Goal: Task Accomplishment & Management: Complete application form

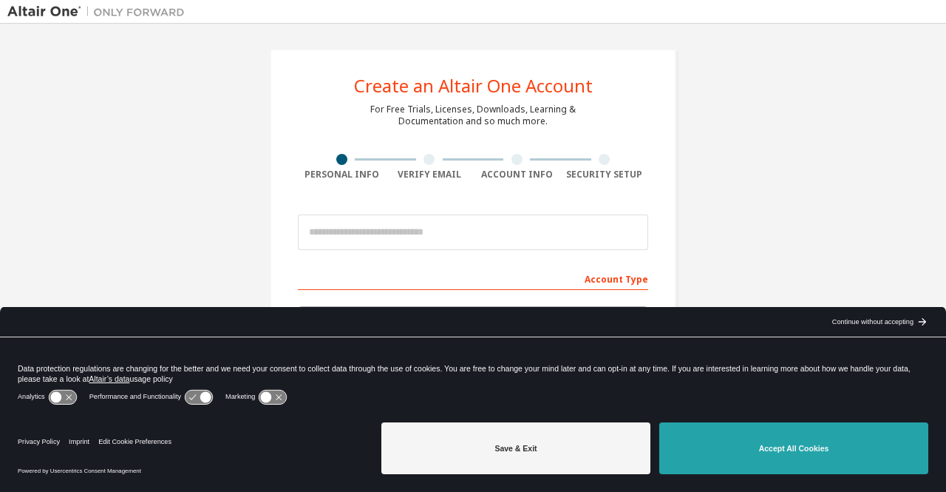
click at [816, 447] on button "Accept All Cookies" at bounding box center [793, 448] width 269 height 52
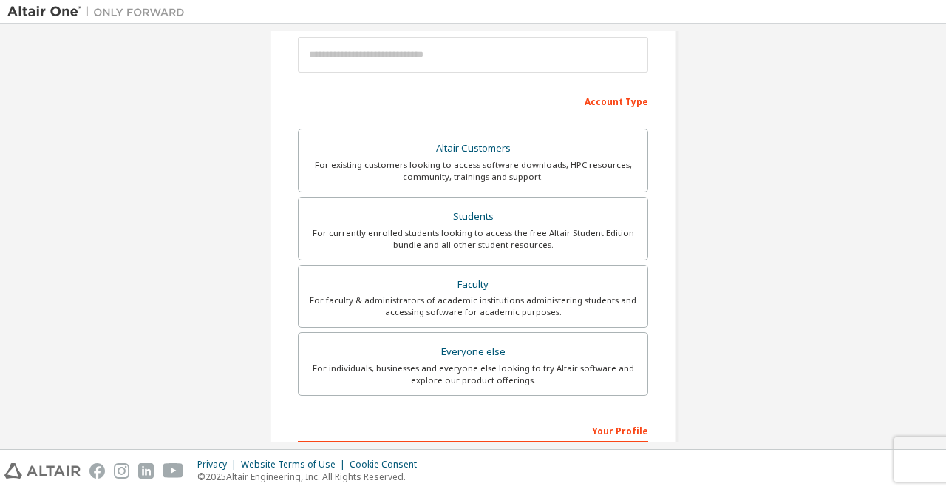
scroll to position [222, 0]
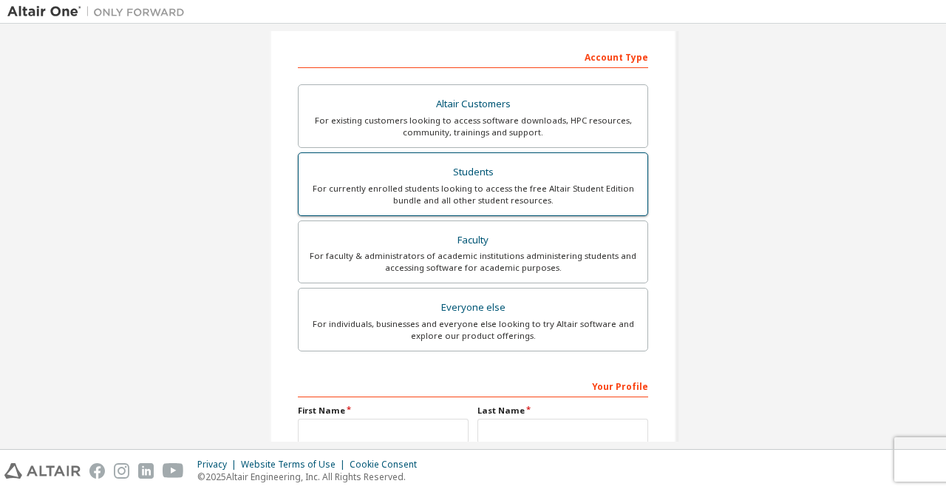
click at [392, 183] on div "For currently enrolled students looking to access the free Altair Student Editi…" at bounding box center [473, 195] width 331 height 24
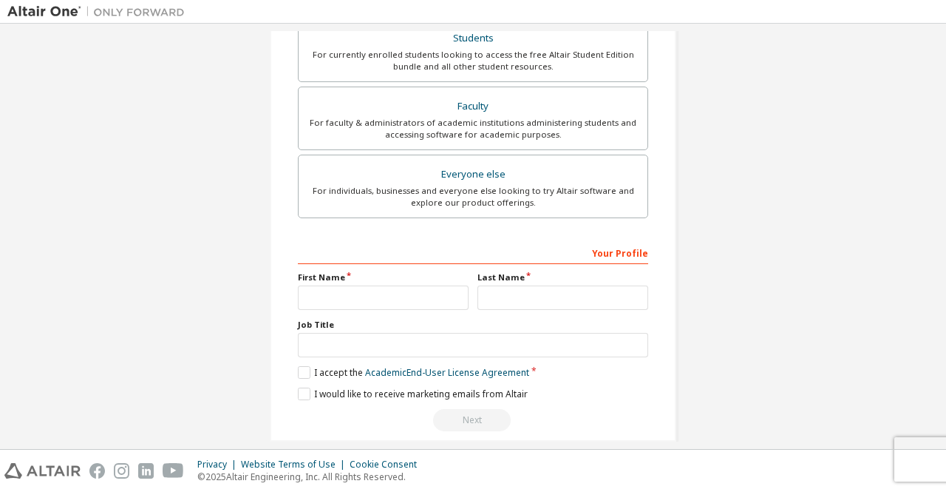
scroll to position [407, 0]
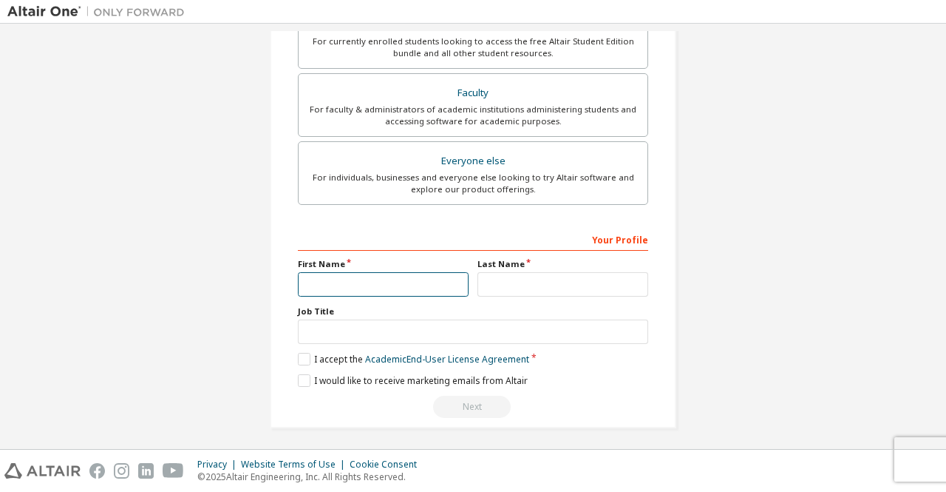
click at [331, 276] on input "text" at bounding box center [383, 284] width 171 height 24
type input "******"
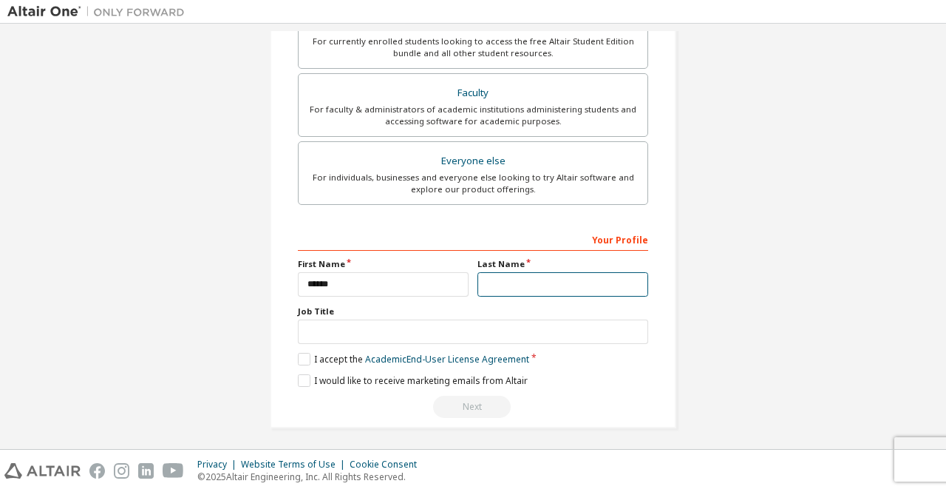
click at [585, 280] on input "text" at bounding box center [563, 284] width 171 height 24
type input "*******"
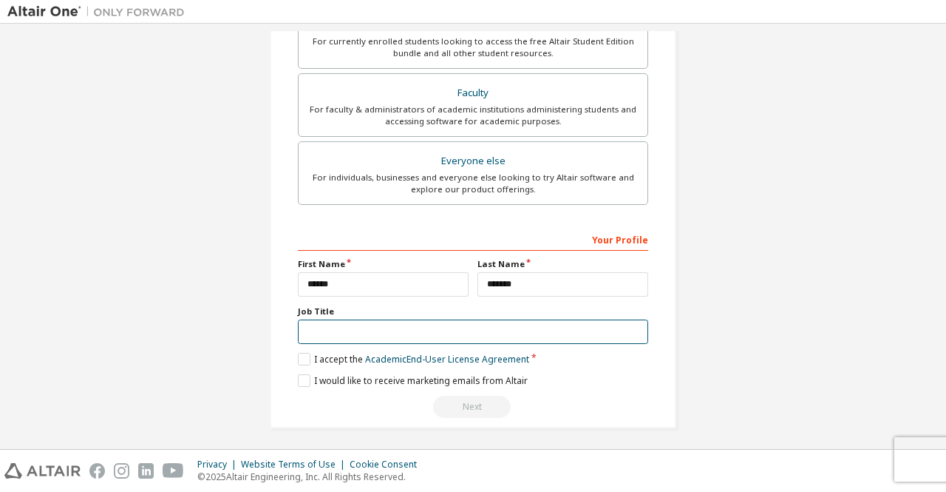
click at [364, 333] on input "text" at bounding box center [473, 331] width 350 height 24
type input "******"
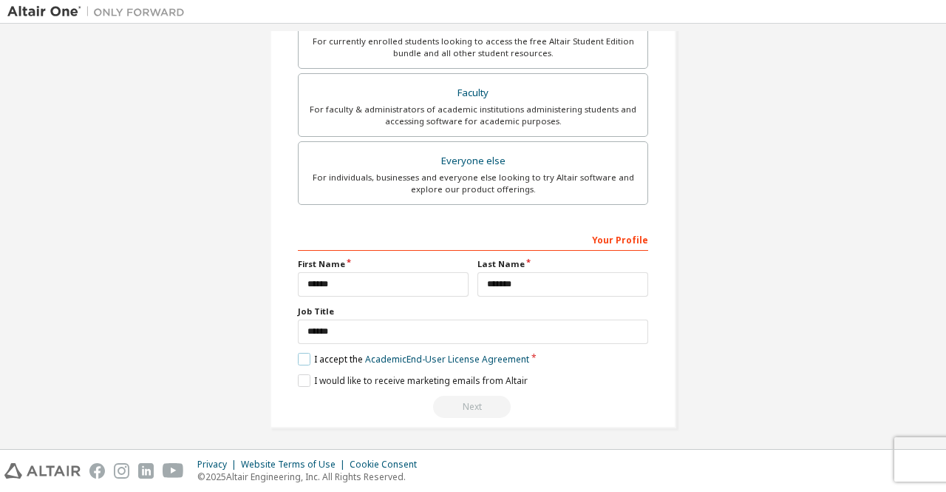
click at [304, 354] on label "I accept the Academic End-User License Agreement" at bounding box center [413, 359] width 231 height 13
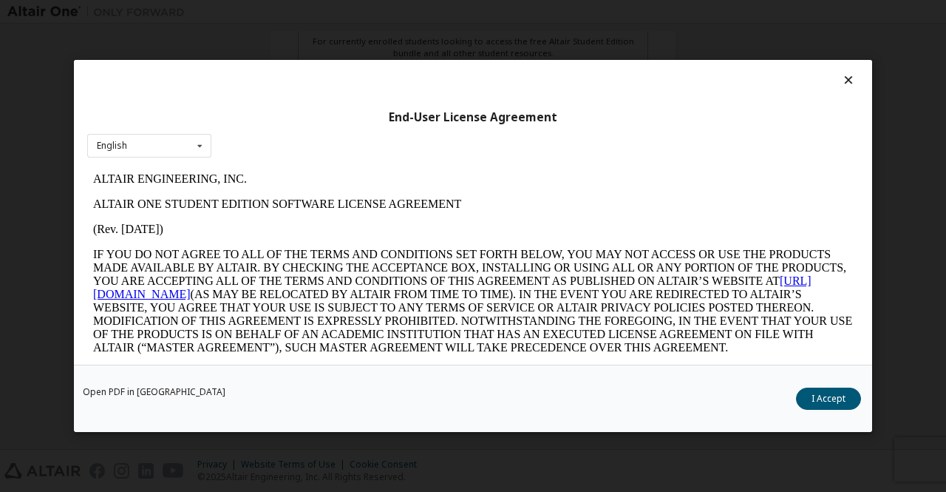
scroll to position [0, 0]
click at [835, 399] on button "I Accept" at bounding box center [828, 398] width 65 height 22
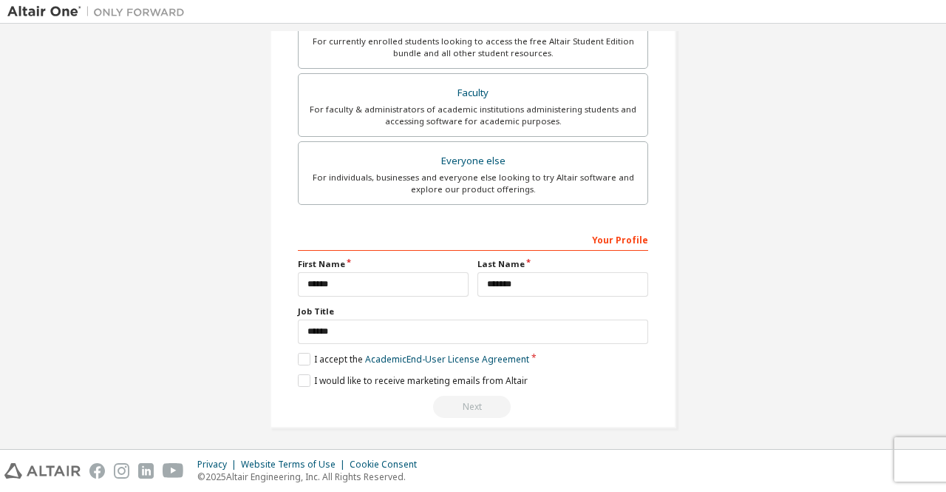
click at [475, 401] on div "Next" at bounding box center [473, 406] width 350 height 22
click at [308, 377] on label "I would like to receive marketing emails from Altair" at bounding box center [413, 380] width 230 height 13
click at [298, 376] on label "I would like to receive marketing emails from Altair" at bounding box center [413, 380] width 230 height 13
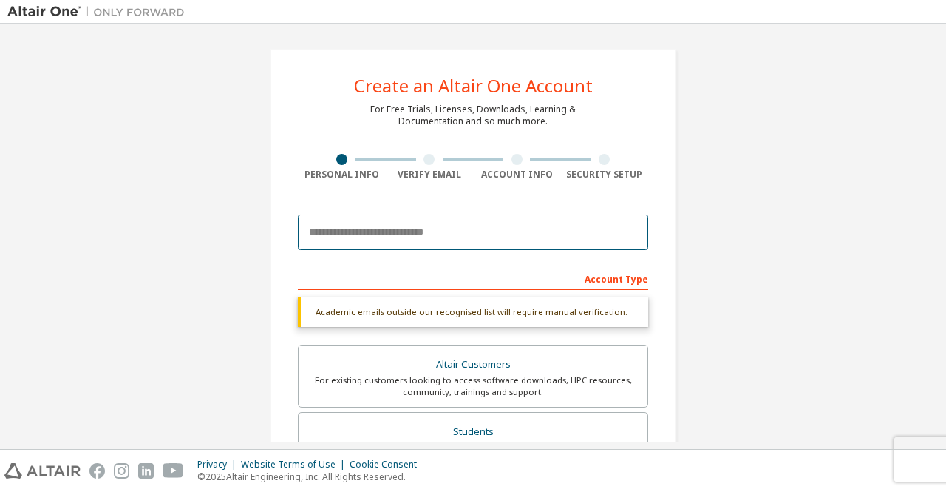
click at [444, 231] on input "email" at bounding box center [473, 231] width 350 height 35
type input "*"
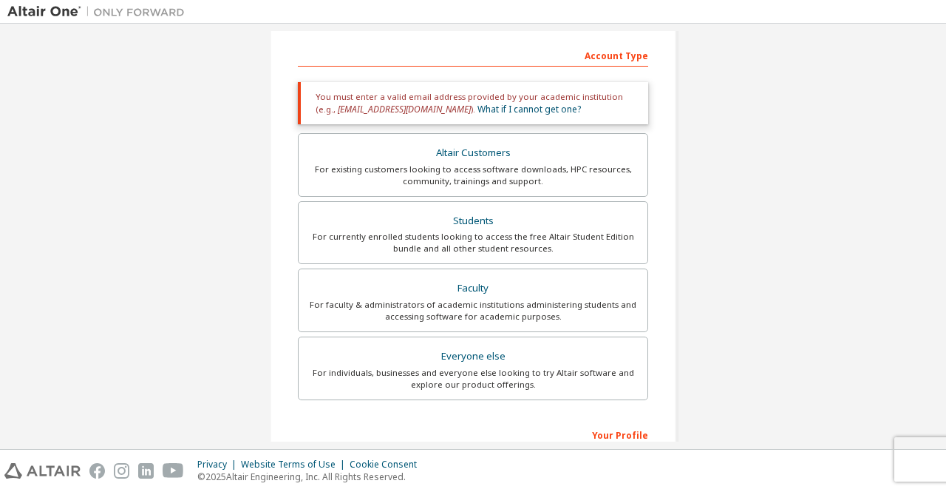
scroll to position [419, 0]
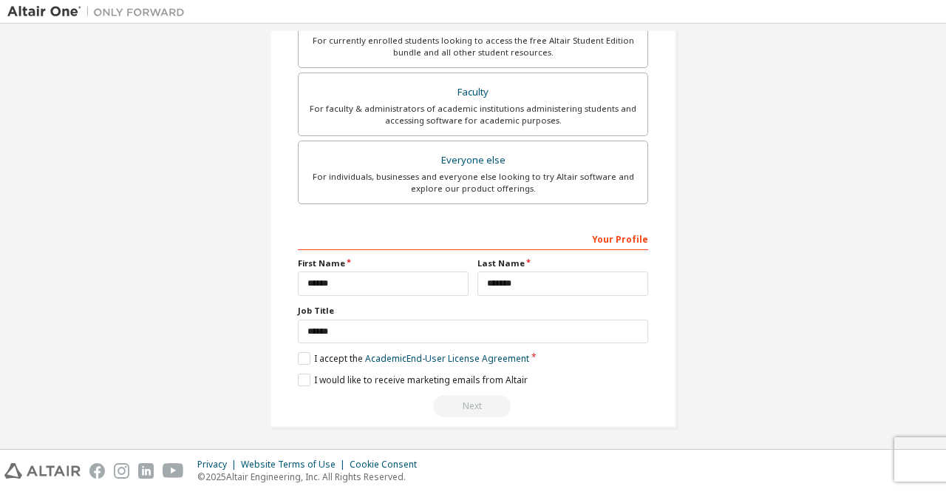
type input "**********"
click at [461, 404] on div "Next" at bounding box center [473, 406] width 350 height 22
click at [293, 381] on div "**********" at bounding box center [473, 29] width 407 height 798
click at [298, 378] on label "I would like to receive marketing emails from Altair" at bounding box center [413, 379] width 230 height 13
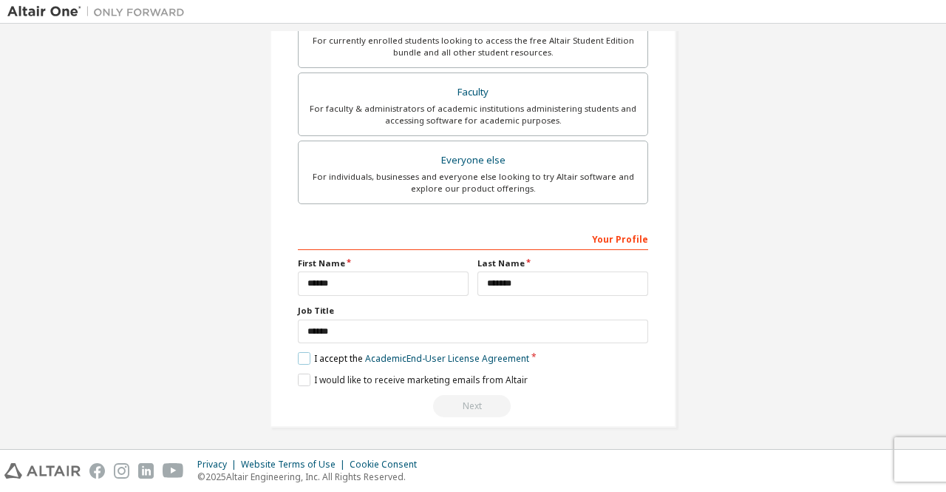
click at [299, 354] on label "I accept the Academic End-User License Agreement" at bounding box center [413, 358] width 231 height 13
click at [298, 354] on label "I accept the Academic End-User License Agreement" at bounding box center [413, 358] width 231 height 13
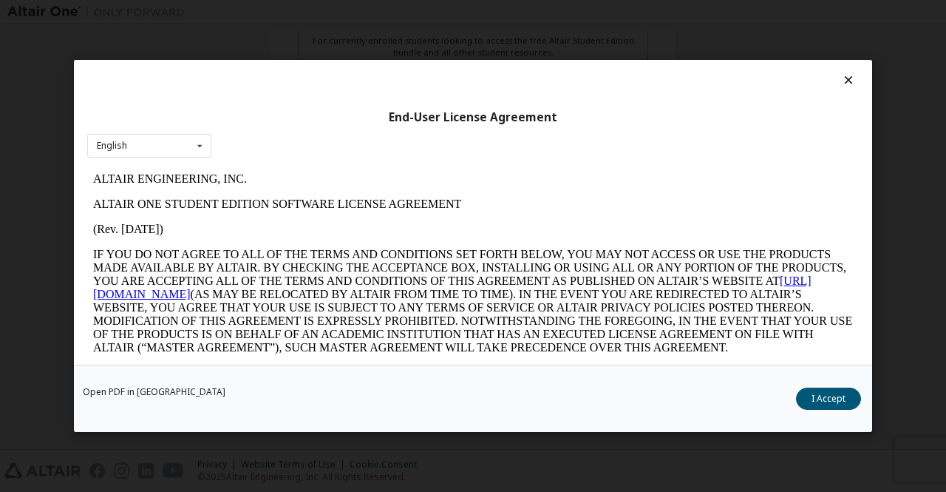
scroll to position [0, 0]
click at [826, 399] on button "I Accept" at bounding box center [828, 398] width 65 height 22
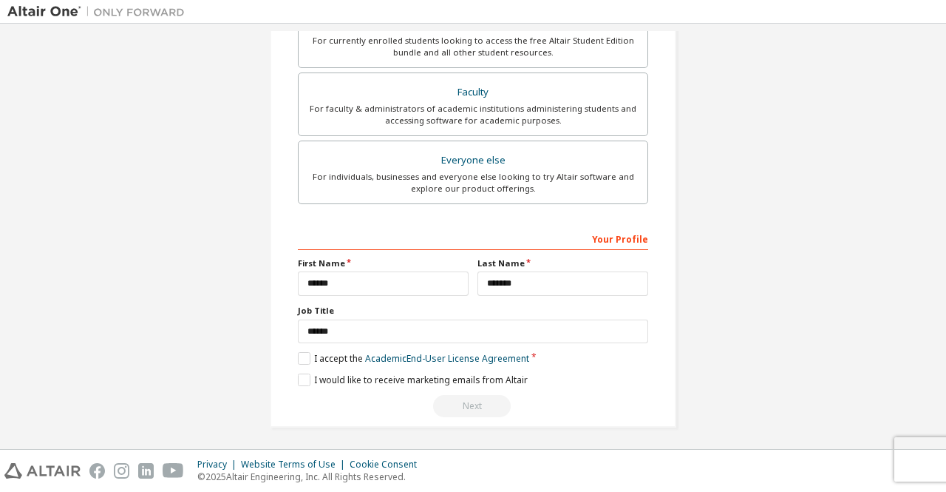
click at [463, 401] on div "Next" at bounding box center [473, 406] width 350 height 22
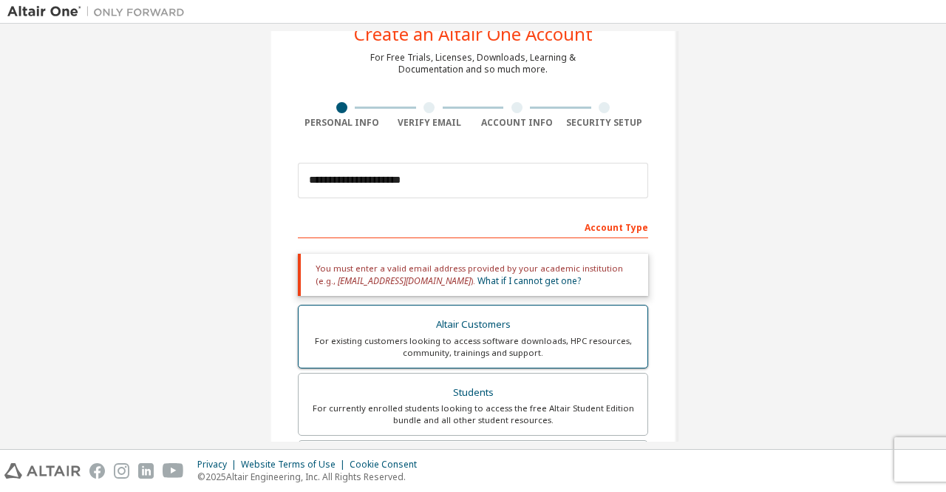
scroll to position [50, 0]
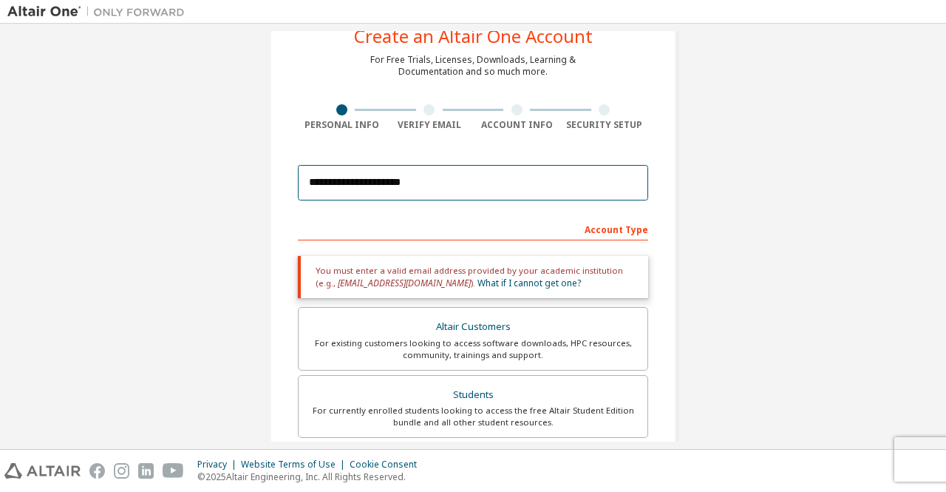
drag, startPoint x: 457, startPoint y: 183, endPoint x: 201, endPoint y: 163, distance: 256.5
click at [201, 163] on div "**********" at bounding box center [472, 398] width 931 height 833
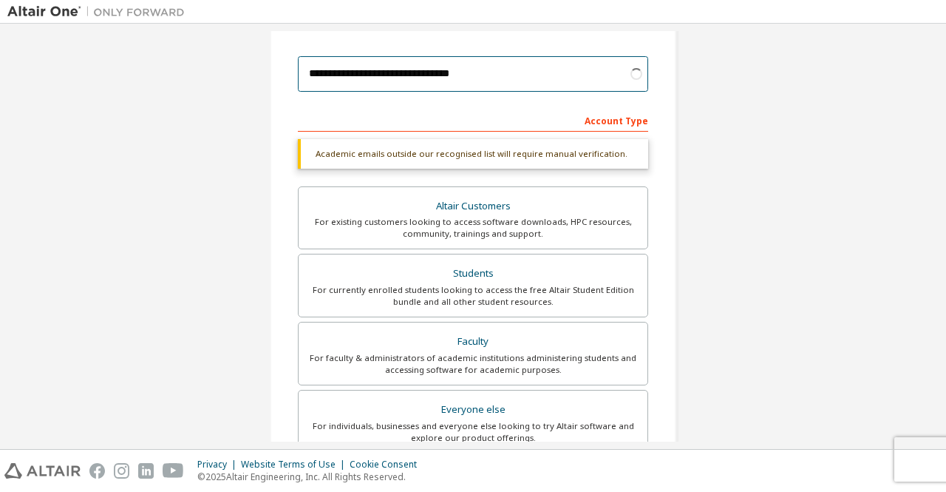
scroll to position [407, 0]
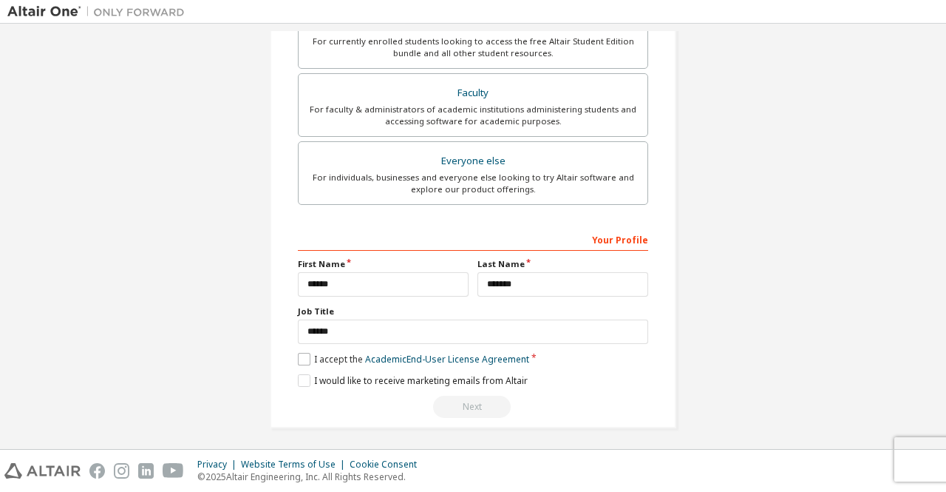
type input "**********"
click at [306, 354] on label "I accept the Academic End-User License Agreement" at bounding box center [413, 359] width 231 height 13
click at [302, 356] on label "I accept the Academic End-User License Agreement" at bounding box center [413, 359] width 231 height 13
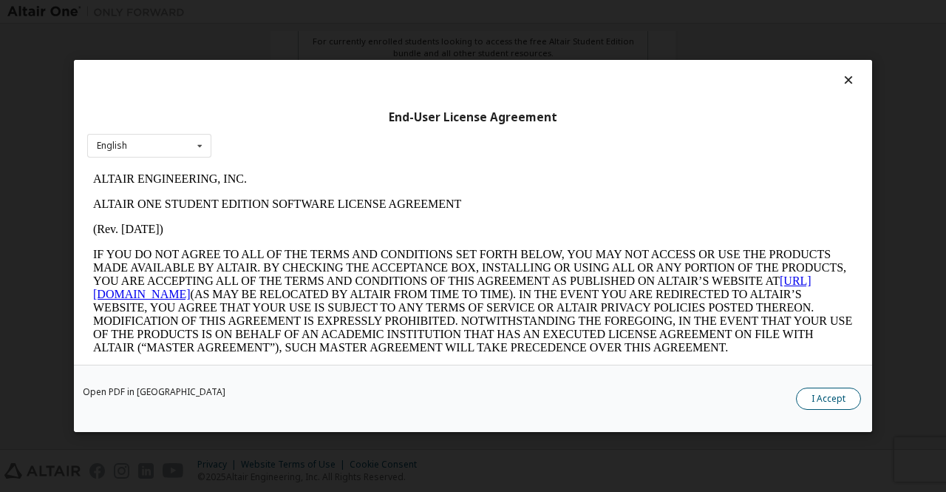
scroll to position [0, 0]
click at [821, 400] on button "I Accept" at bounding box center [828, 398] width 65 height 22
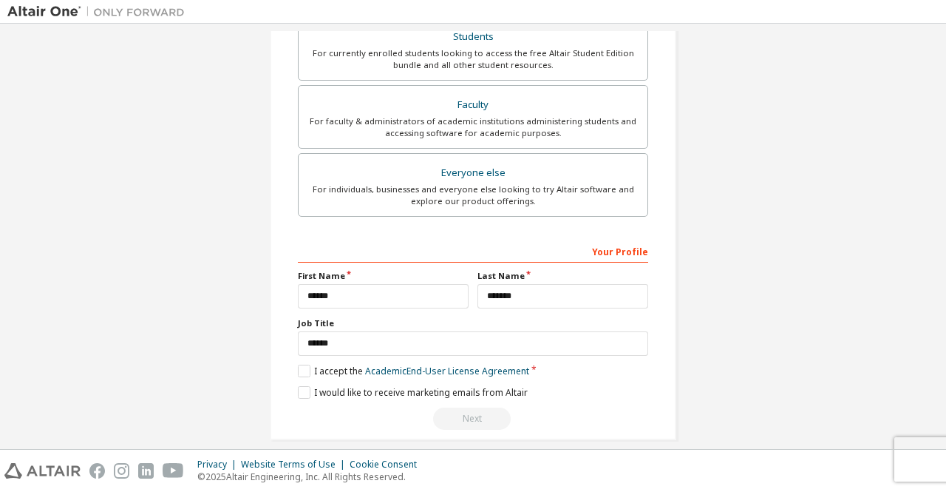
scroll to position [407, 0]
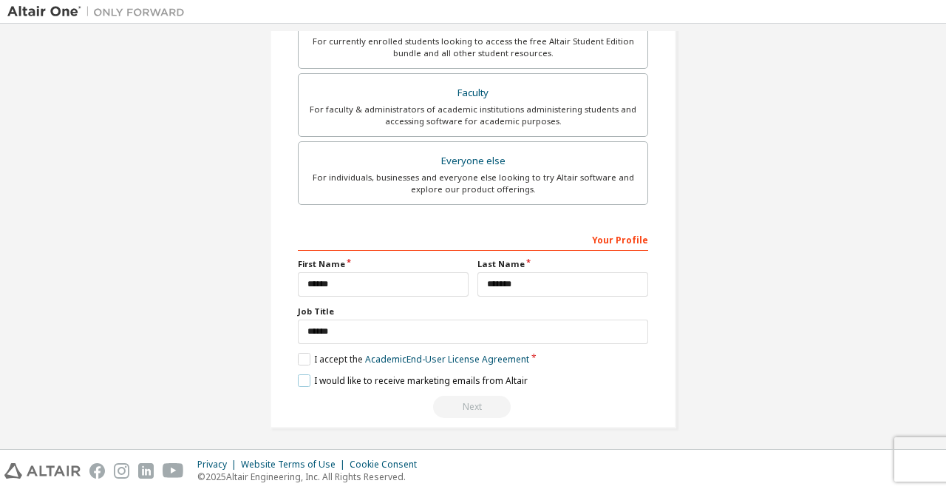
click at [306, 377] on label "I would like to receive marketing emails from Altair" at bounding box center [413, 380] width 230 height 13
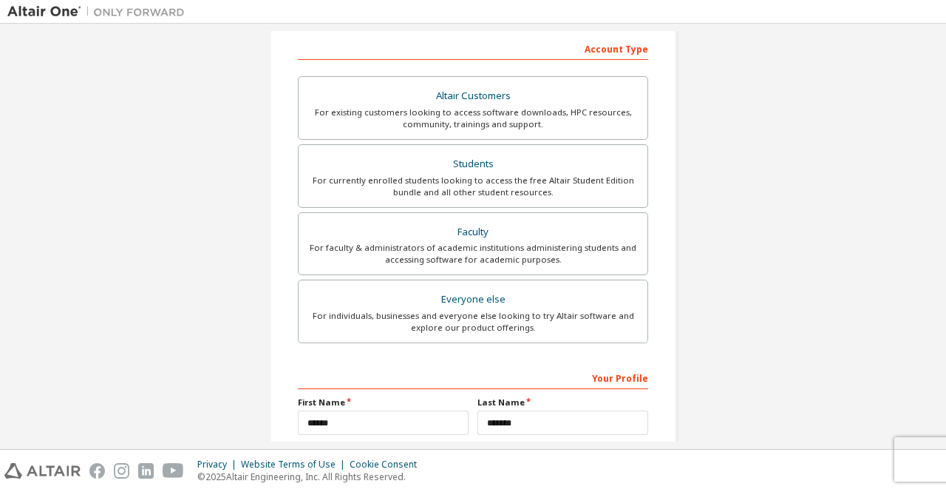
scroll to position [368, 0]
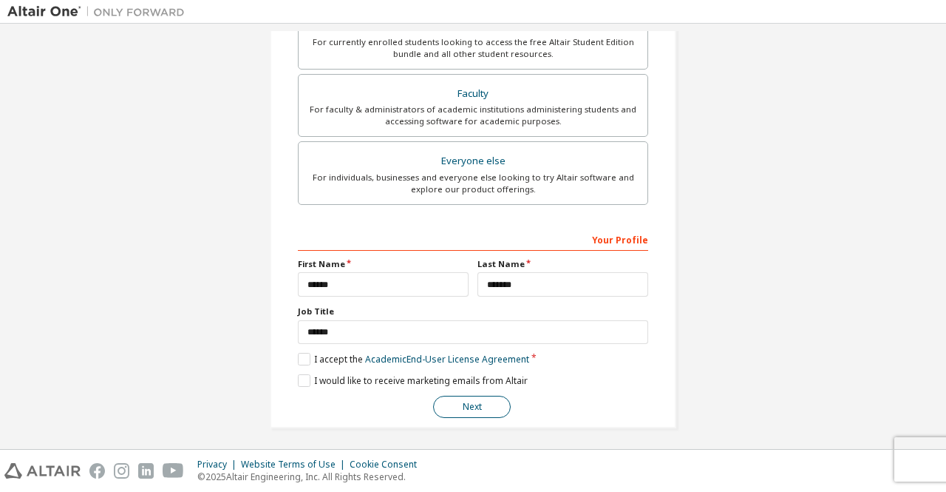
click at [479, 407] on button "Next" at bounding box center [472, 406] width 78 height 22
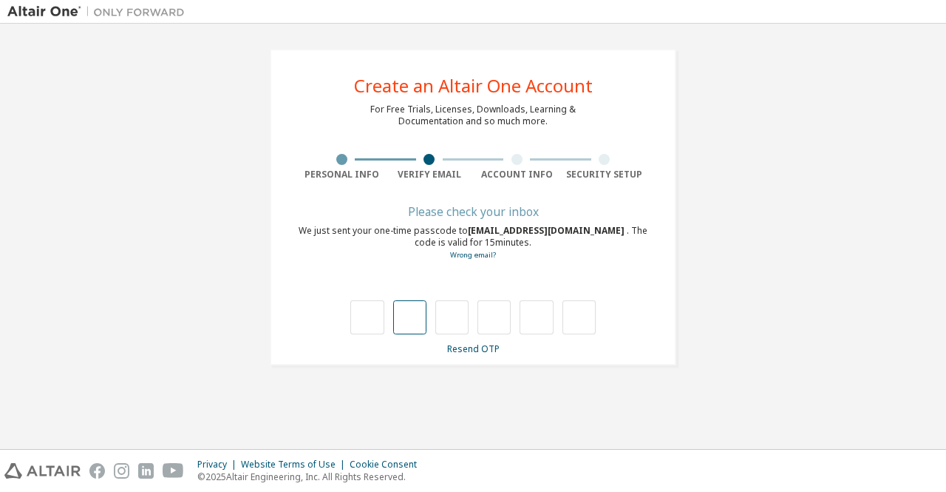
type input "*"
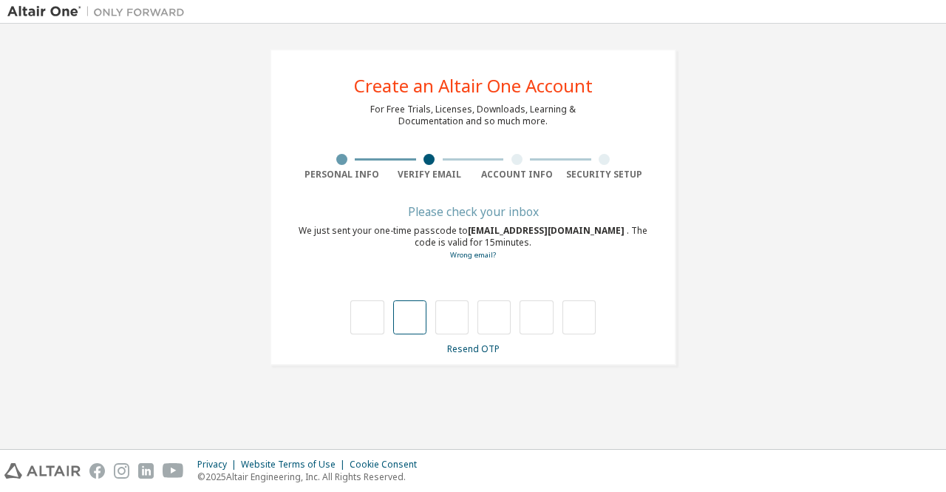
type input "*"
